Goal: Task Accomplishment & Management: Use online tool/utility

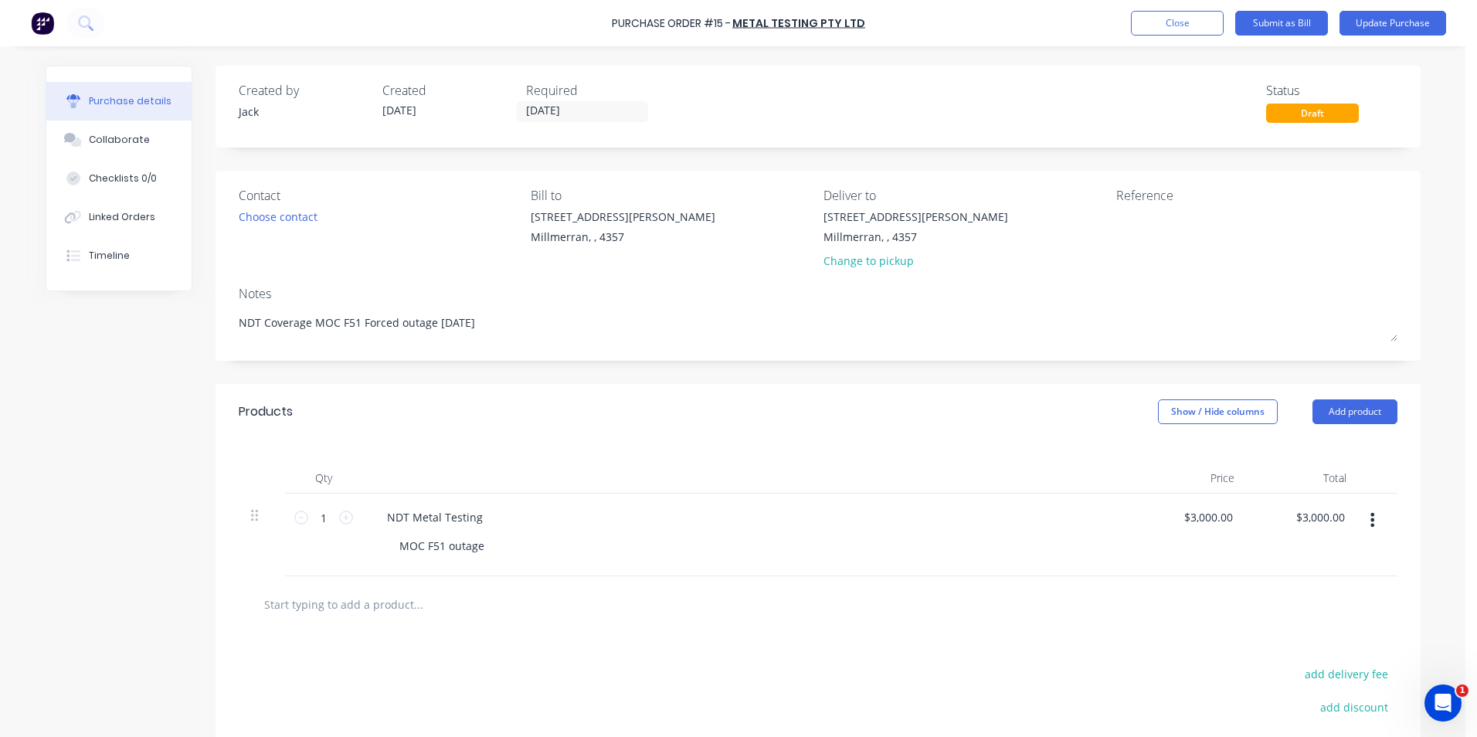
type textarea "x"
click at [35, 22] on img at bounding box center [42, 23] width 23 height 23
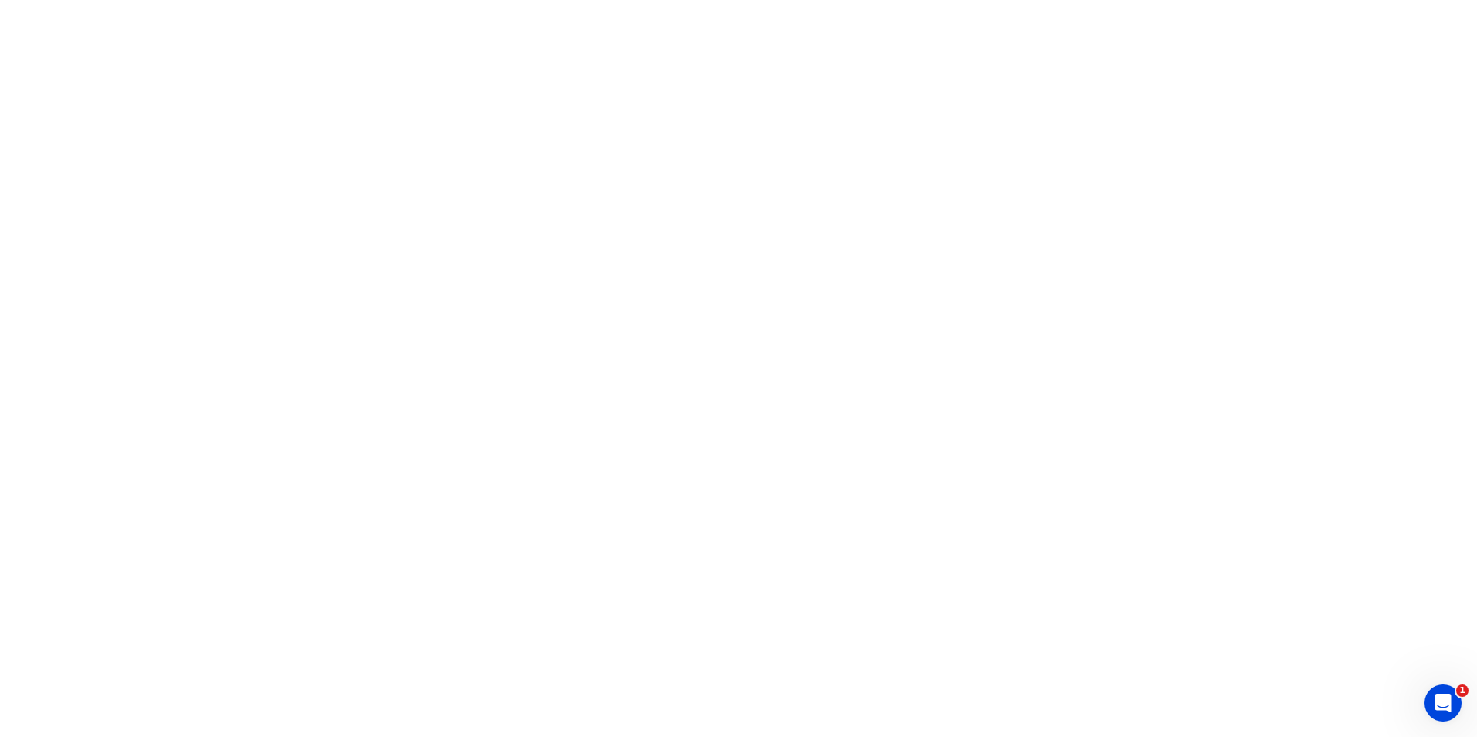
click at [669, 0] on html "1 x" at bounding box center [738, 0] width 1477 height 0
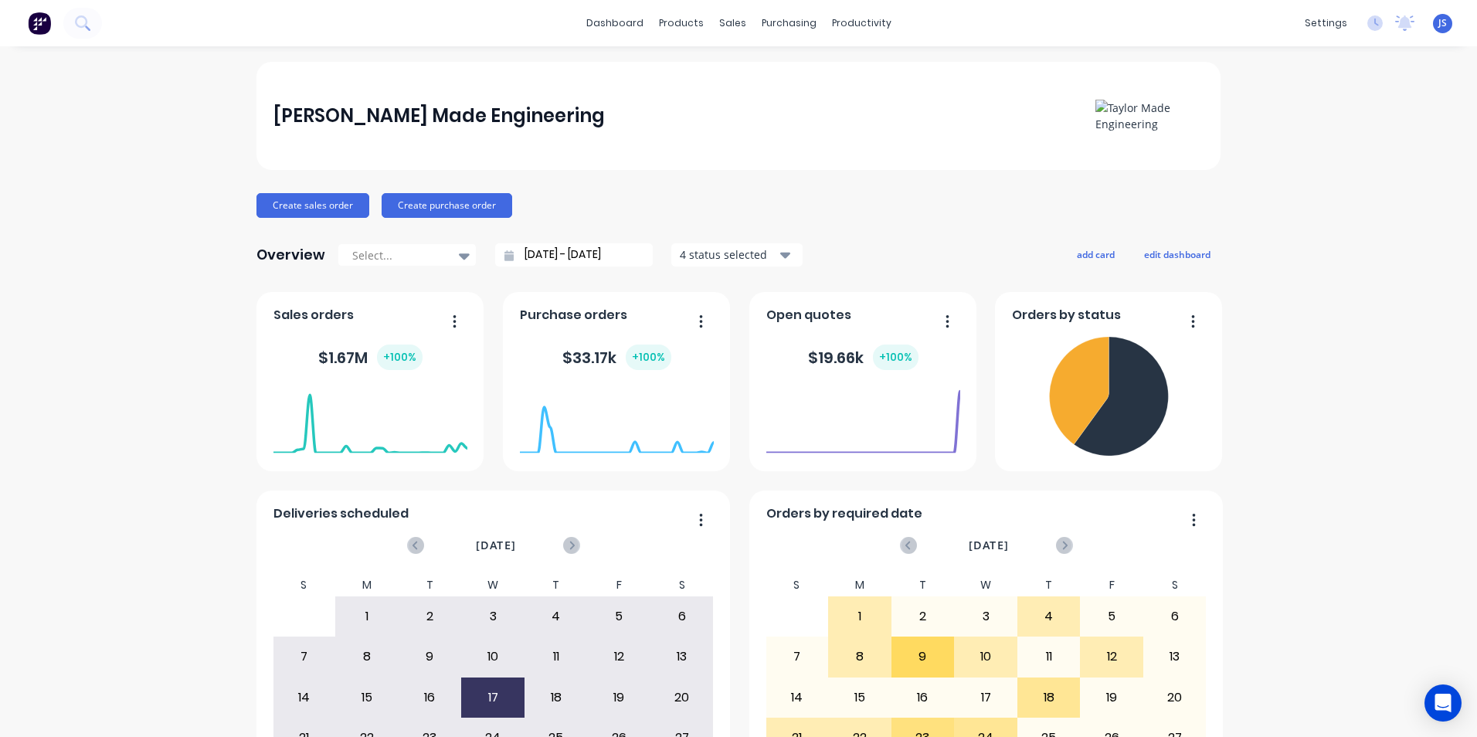
click at [888, 191] on div "Taylor Made Engineering Create sales order Create purchase order Overview Selec…" at bounding box center [739, 465] width 964 height 807
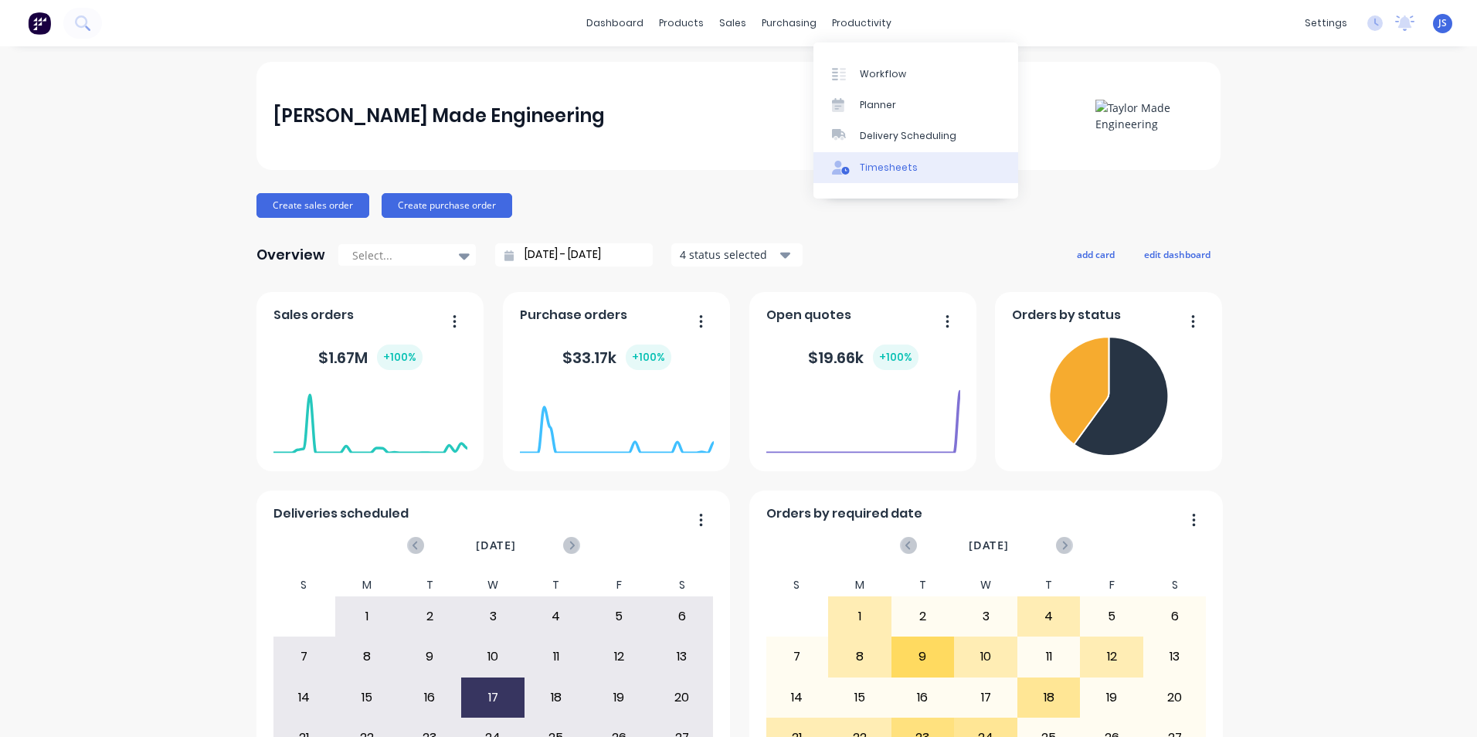
click at [882, 168] on div "Timesheets" at bounding box center [889, 168] width 58 height 14
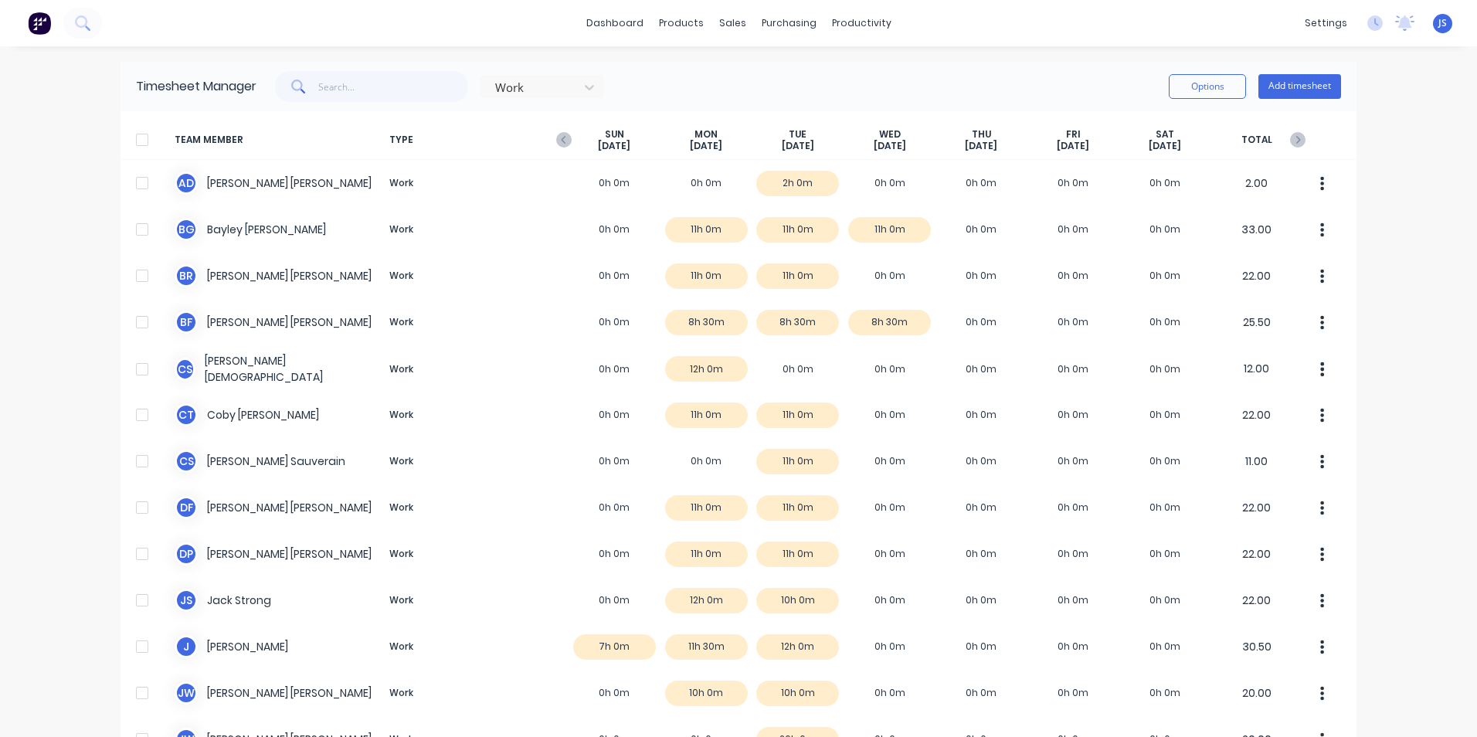
click at [138, 137] on div at bounding box center [142, 139] width 31 height 31
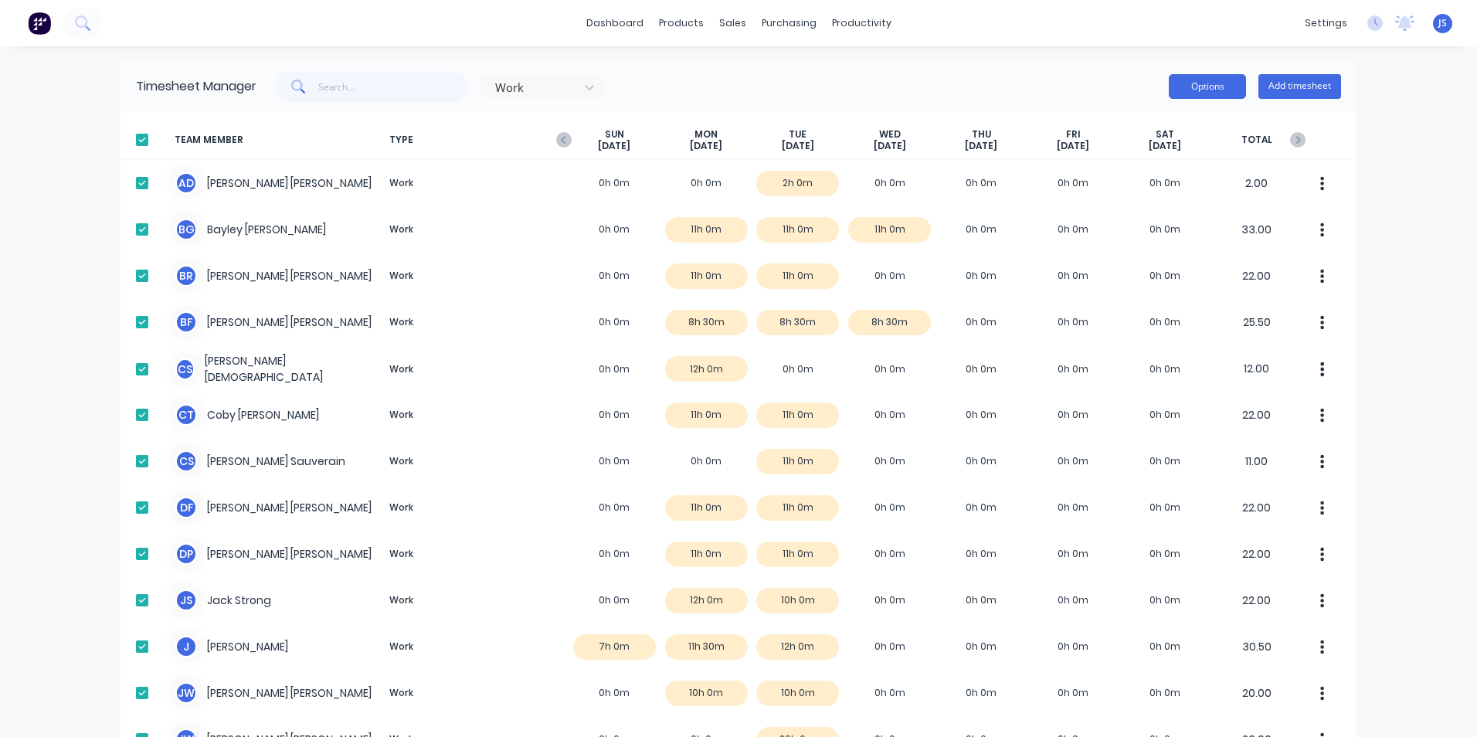
click at [1189, 83] on button "Options" at bounding box center [1207, 86] width 77 height 25
click at [1130, 184] on div "Download" at bounding box center [1172, 188] width 119 height 22
